Goal: Task Accomplishment & Management: Contribute content

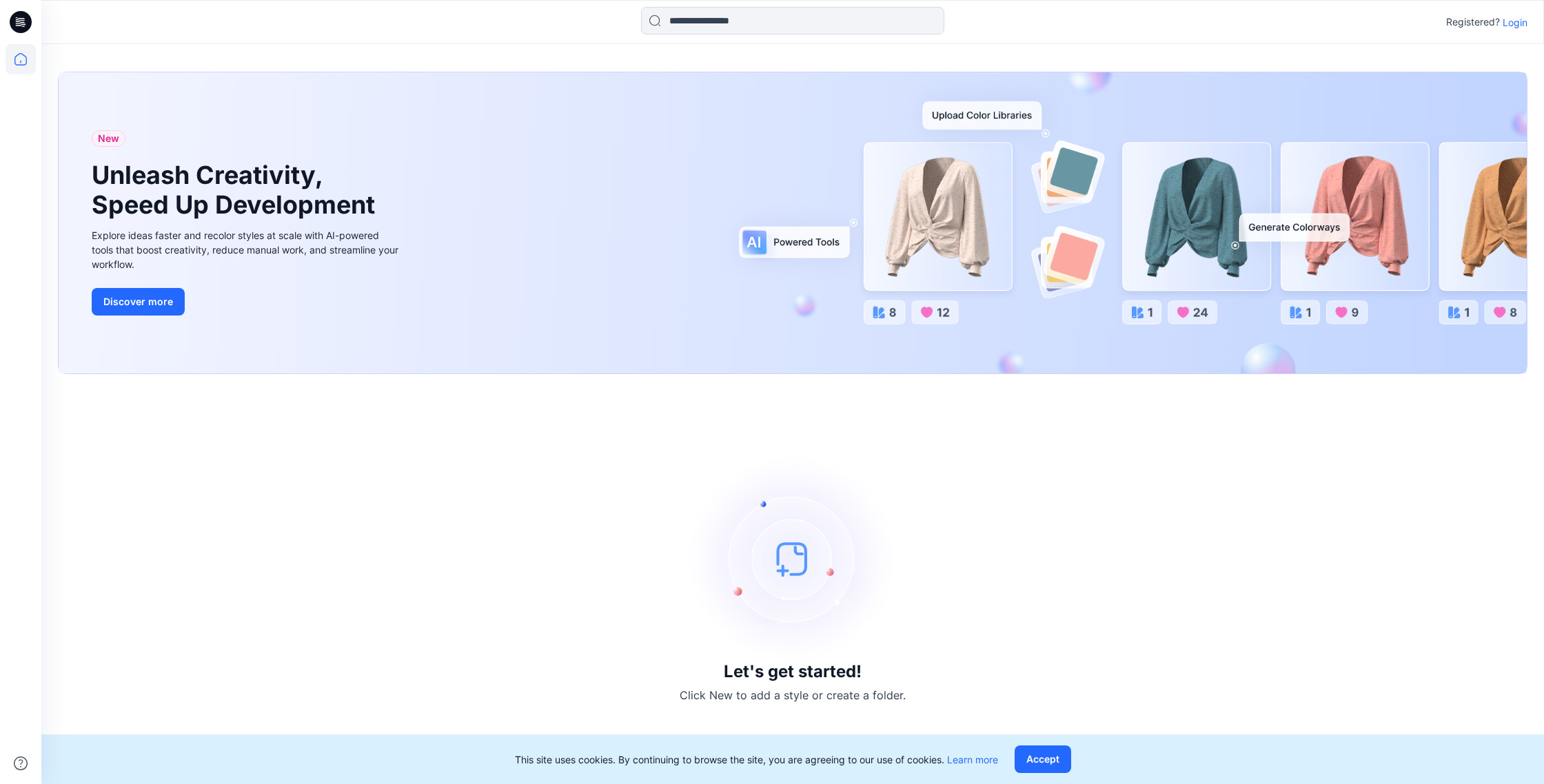
click at [1511, 22] on p "Login" at bounding box center [1515, 22] width 25 height 15
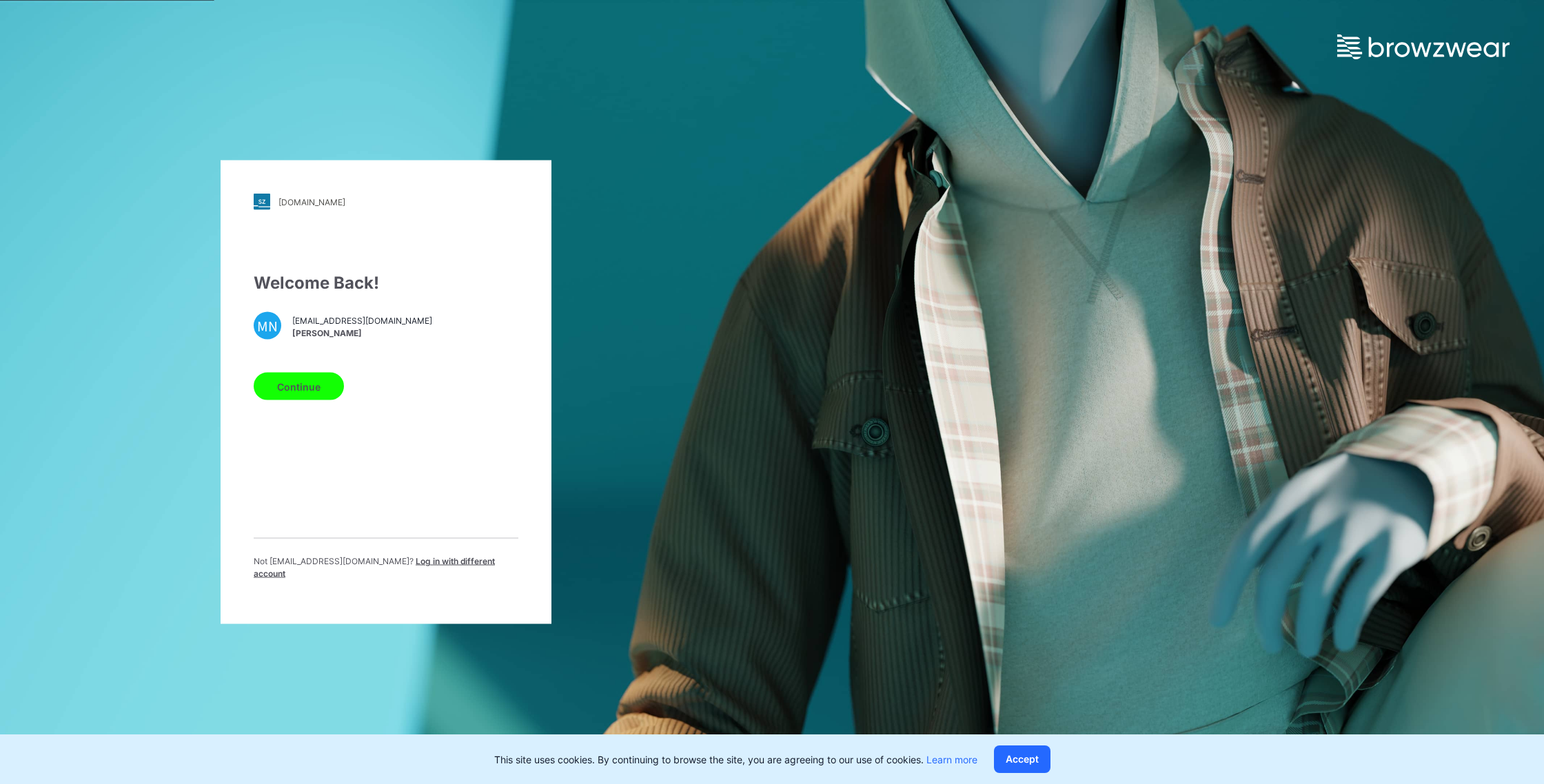
click at [320, 393] on button "Continue" at bounding box center [299, 387] width 90 height 28
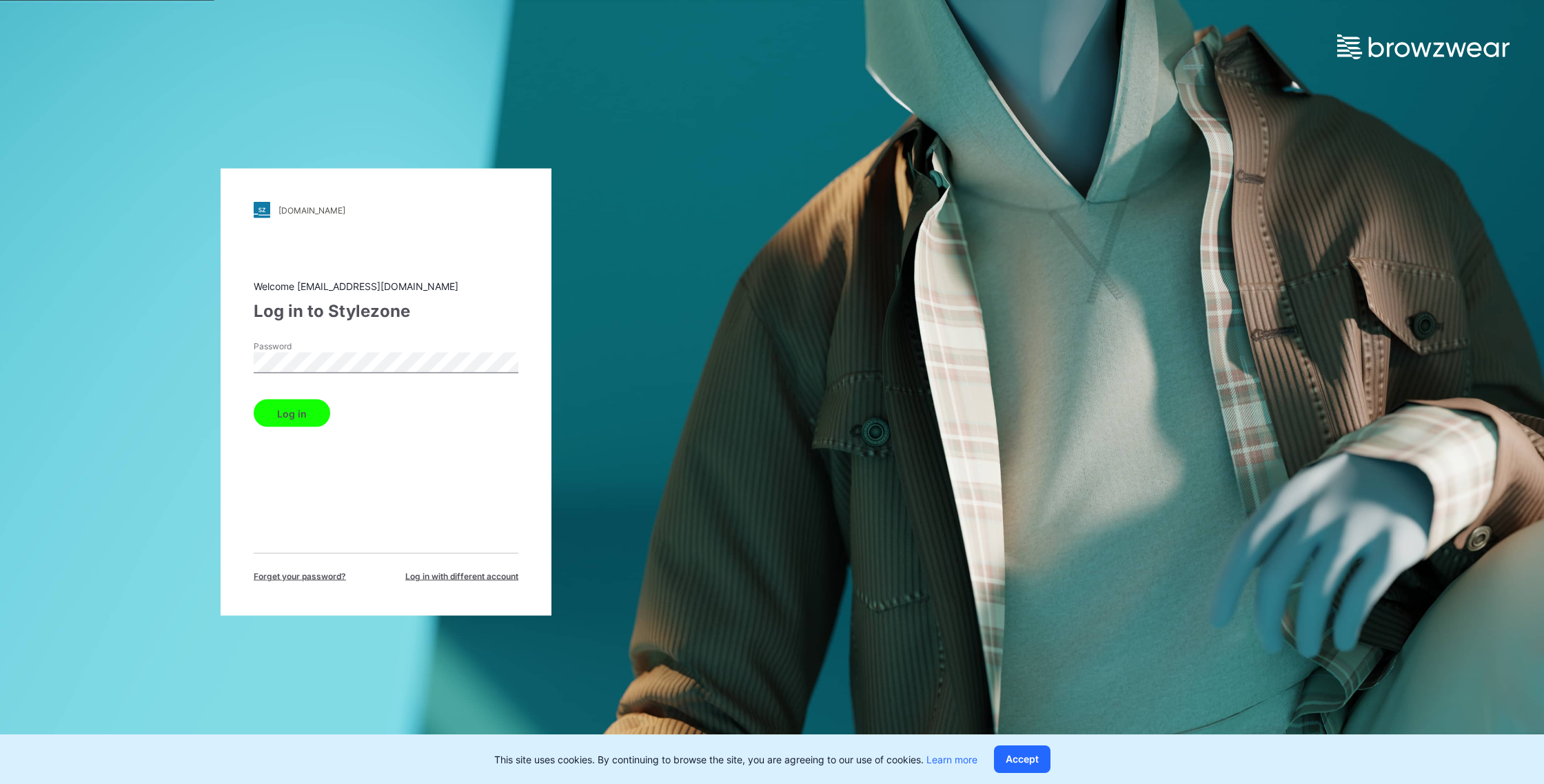
click at [320, 409] on button "Log in" at bounding box center [292, 413] width 77 height 28
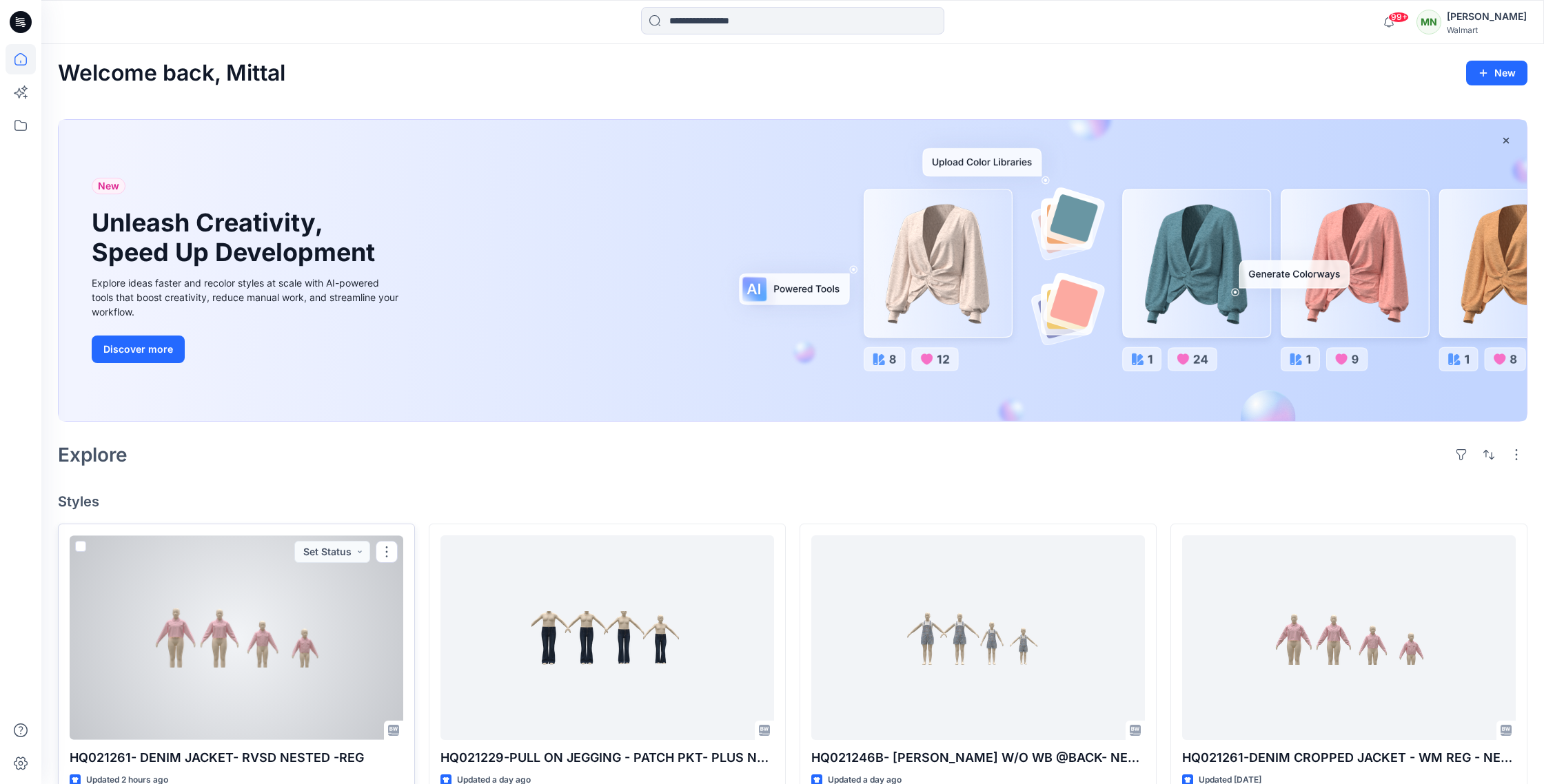
click at [388, 613] on div at bounding box center [237, 638] width 333 height 205
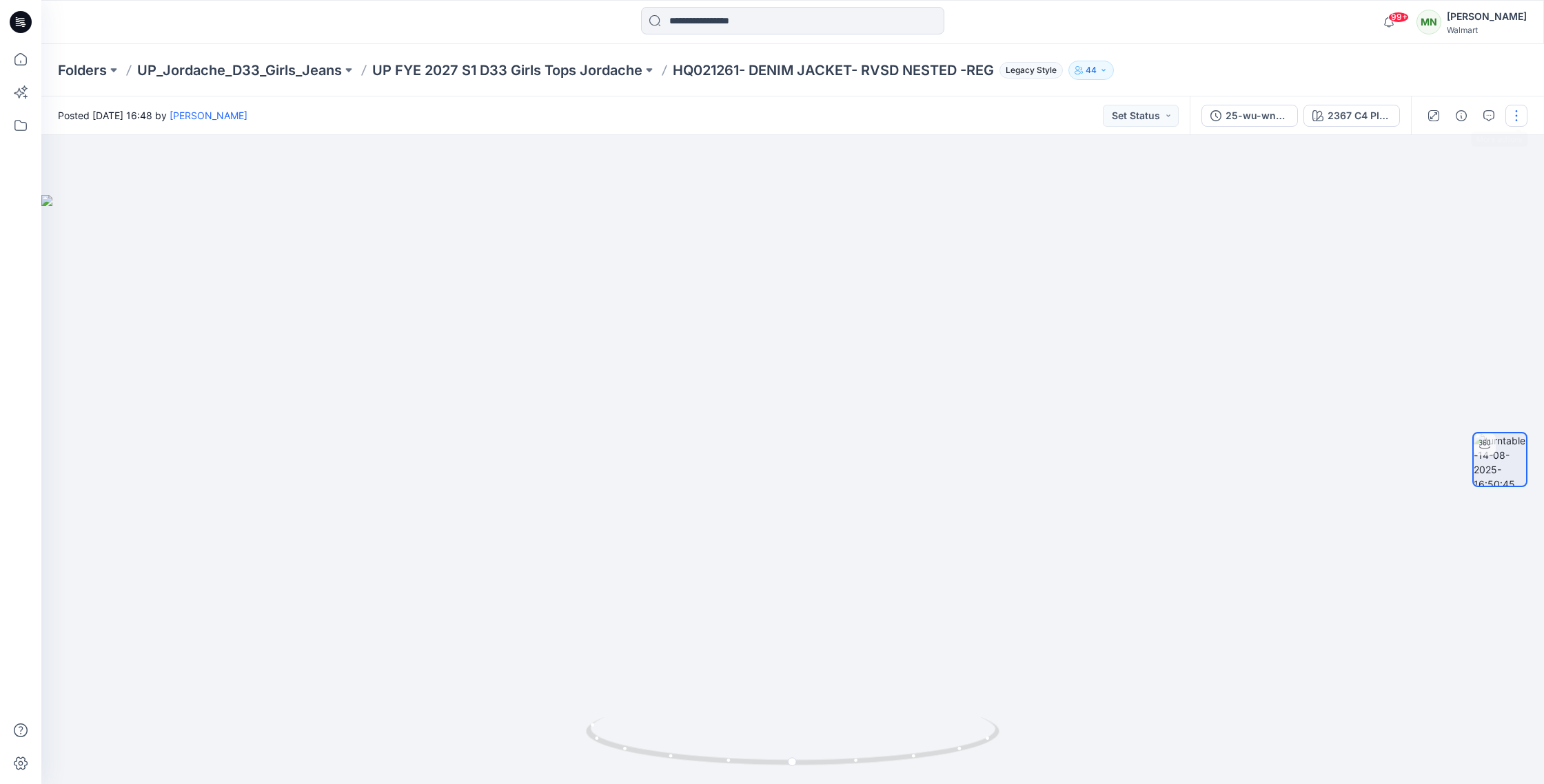
click at [1515, 121] on button "button" at bounding box center [1516, 116] width 22 height 22
click at [1454, 147] on button "Edit" at bounding box center [1459, 147] width 127 height 26
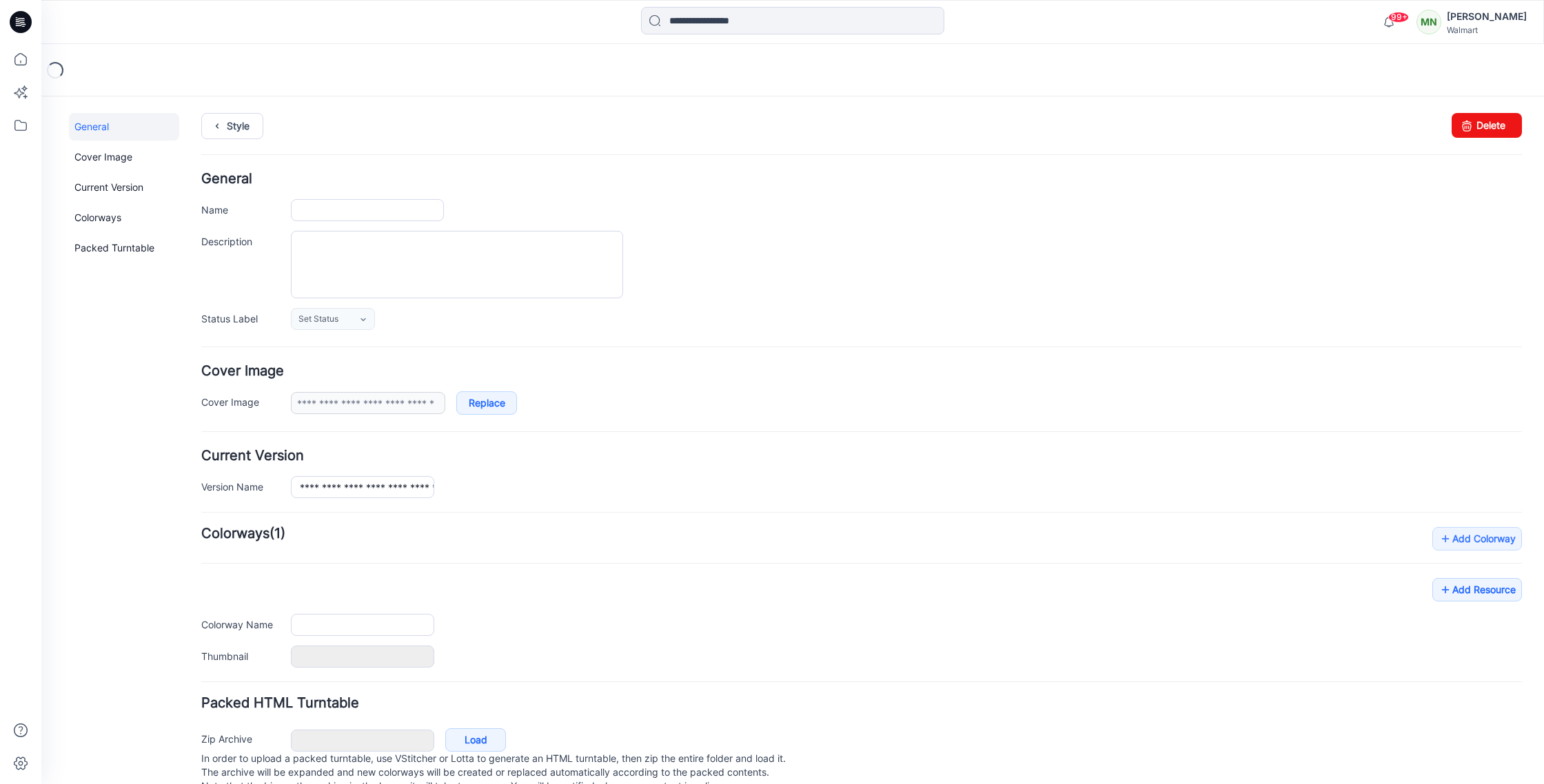
type input "**********"
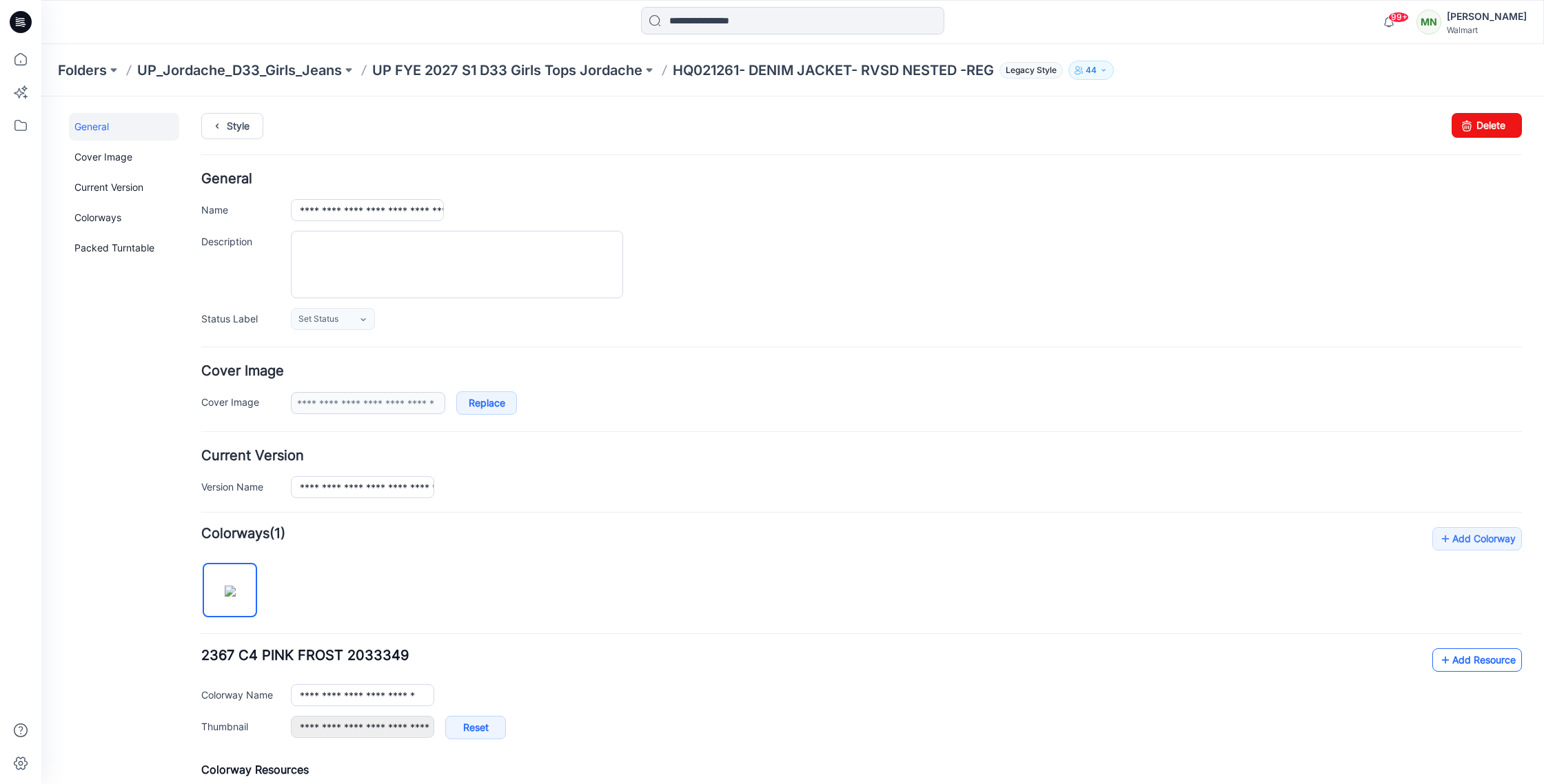
click at [1495, 663] on link "Add Resource" at bounding box center [1477, 660] width 90 height 23
click at [582, 71] on p "UP FYE 2027 S1 D33 Girls Tops Jordache" at bounding box center [507, 70] width 270 height 19
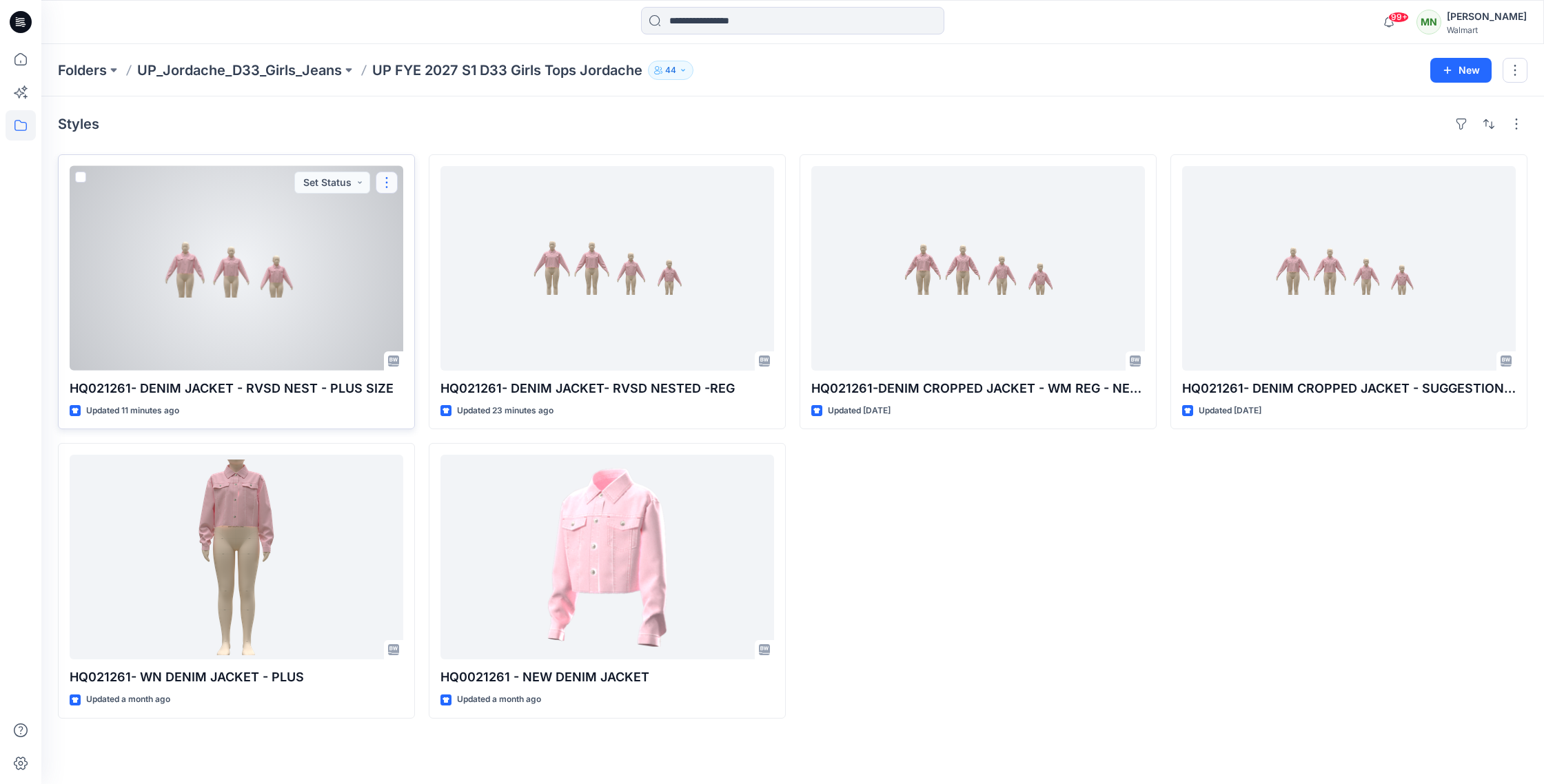
click at [393, 178] on button "button" at bounding box center [386, 182] width 22 height 22
click at [395, 213] on icon "button" at bounding box center [393, 213] width 8 height 9
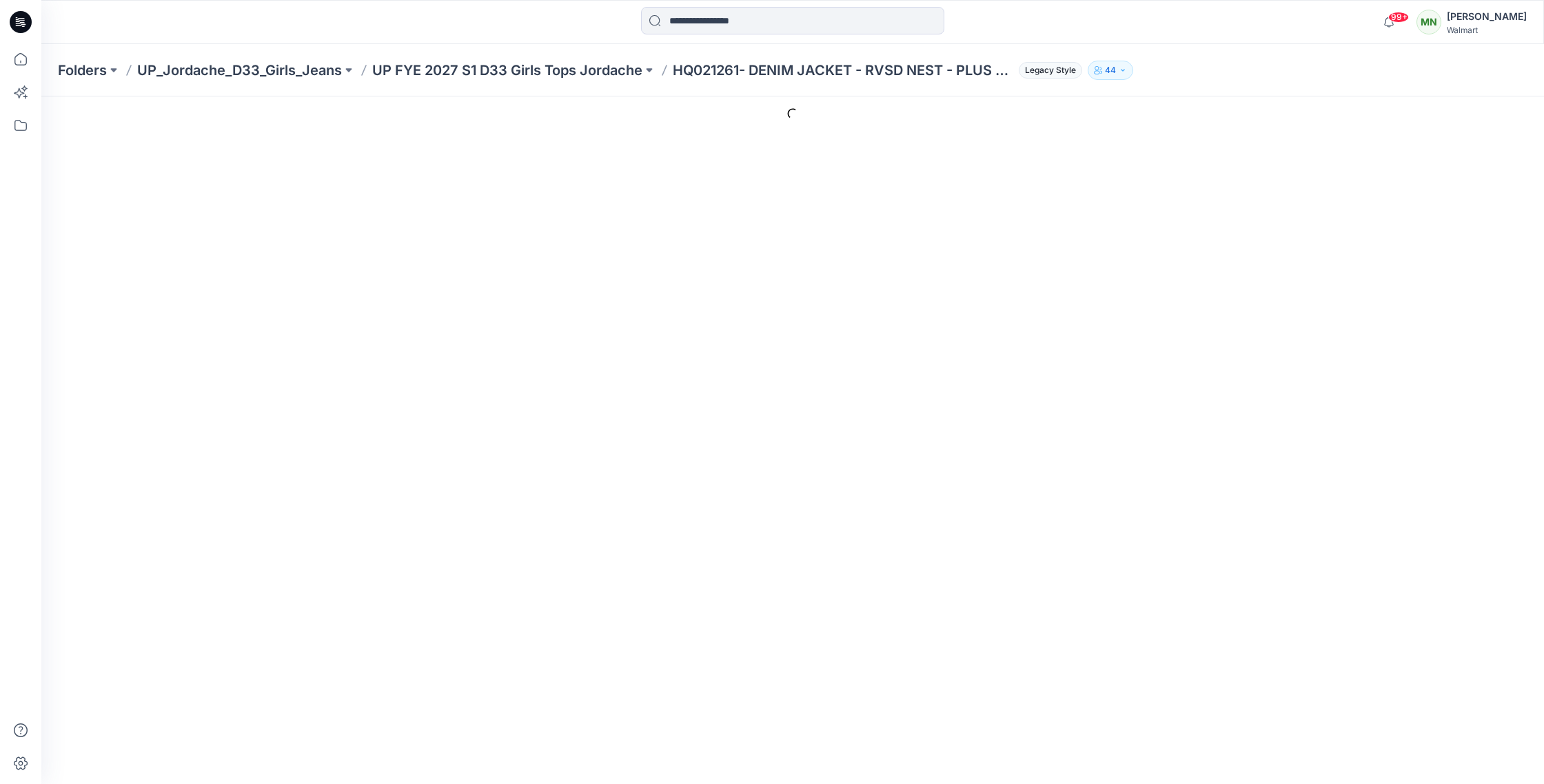
type input "**********"
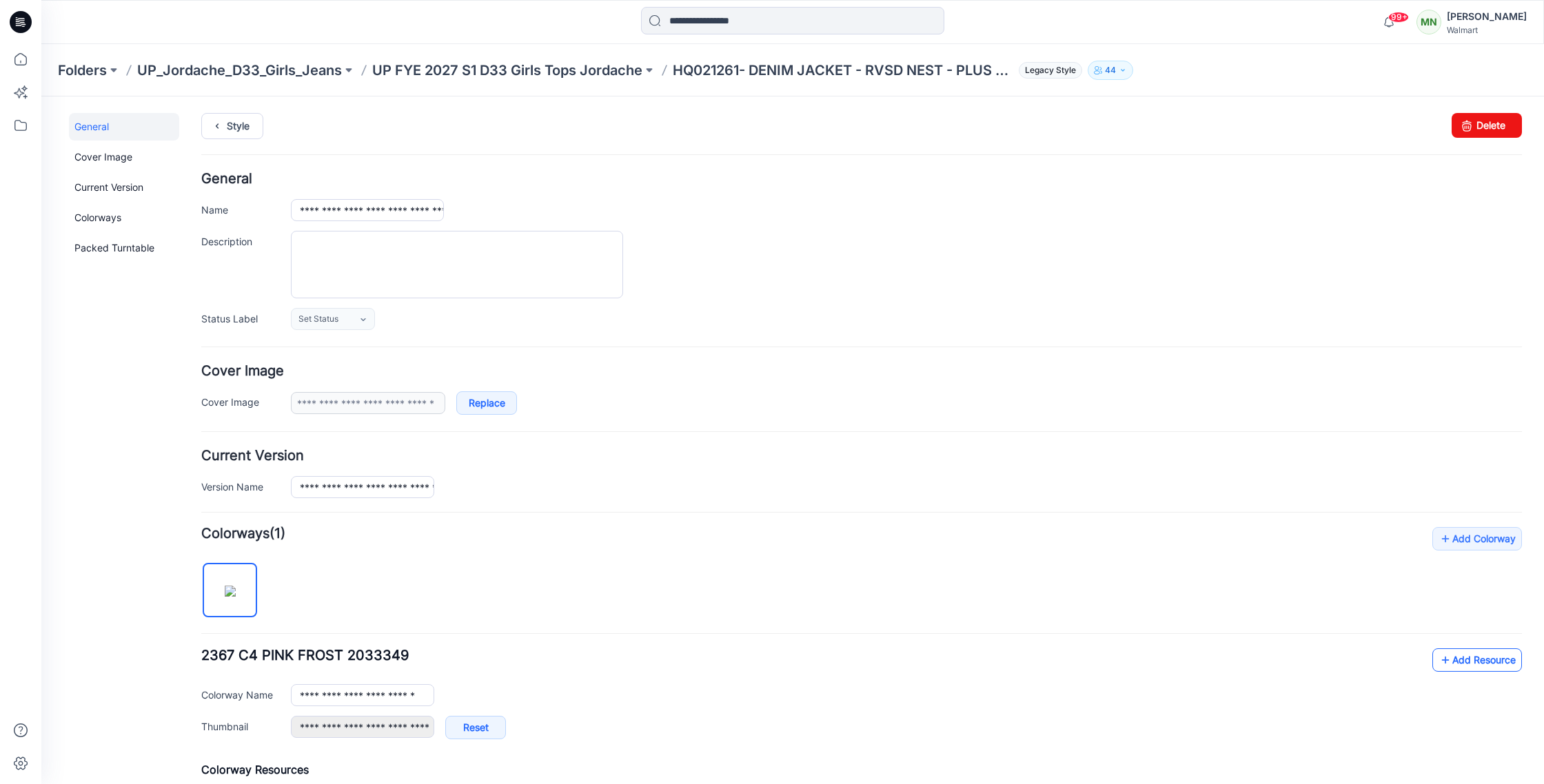
click at [1480, 665] on link "Add Resource" at bounding box center [1477, 660] width 90 height 23
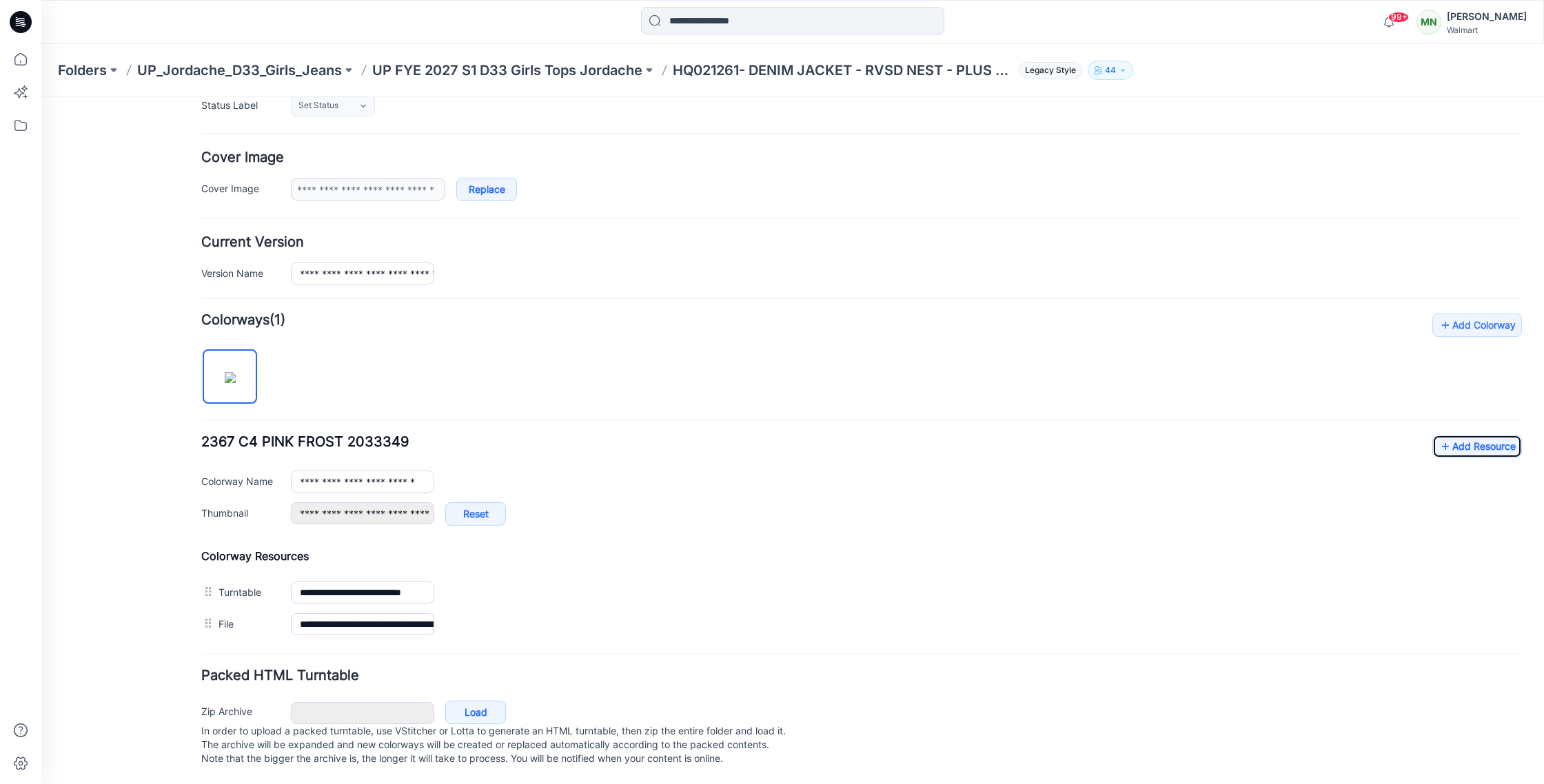
scroll to position [228, 0]
click at [610, 68] on p "UP FYE 2027 S1 D33 Girls Tops Jordache" at bounding box center [507, 70] width 270 height 19
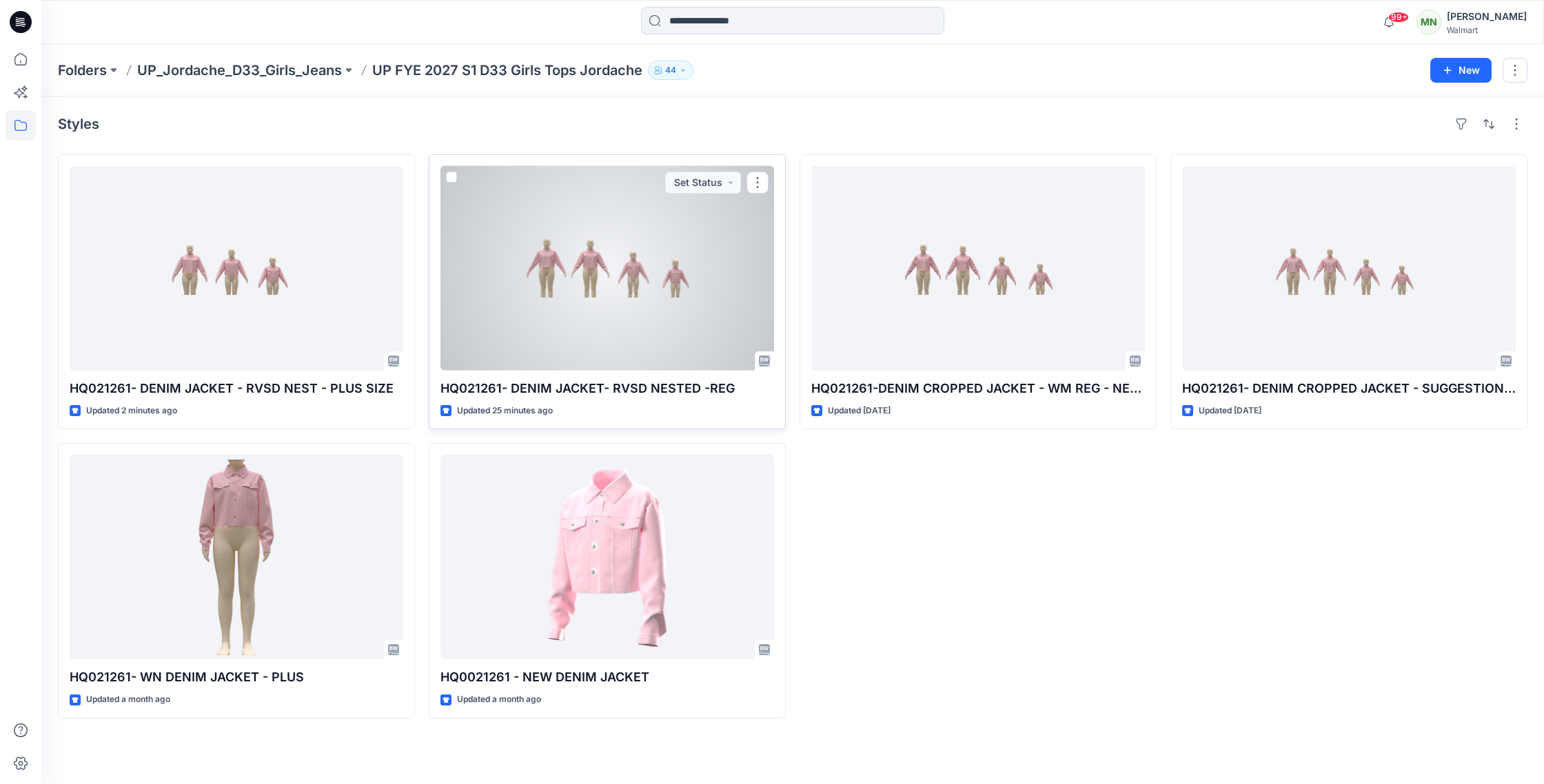
click at [618, 286] on div at bounding box center [607, 268] width 333 height 205
